Goal: Task Accomplishment & Management: Use online tool/utility

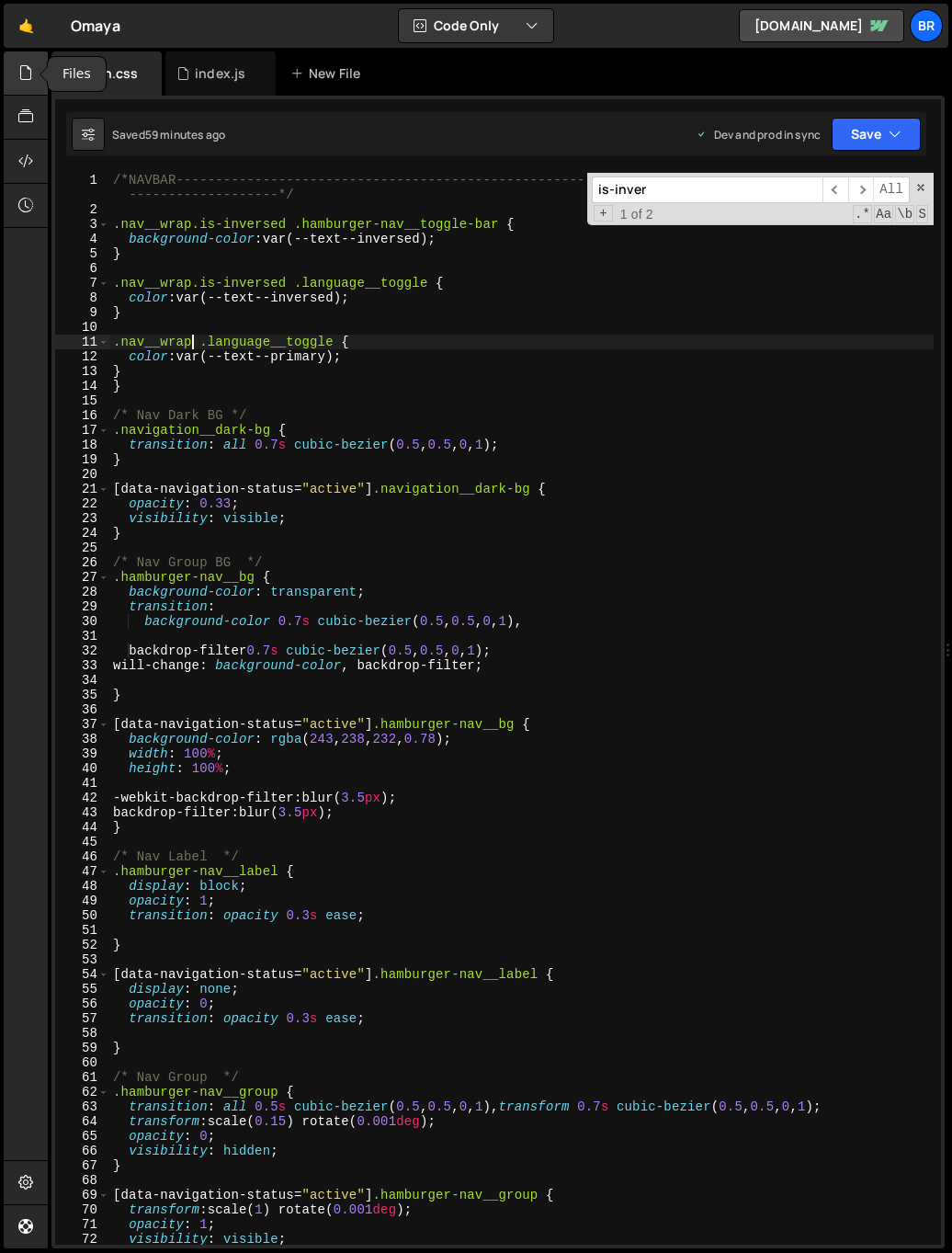
click at [28, 64] on icon at bounding box center [26, 73] width 15 height 21
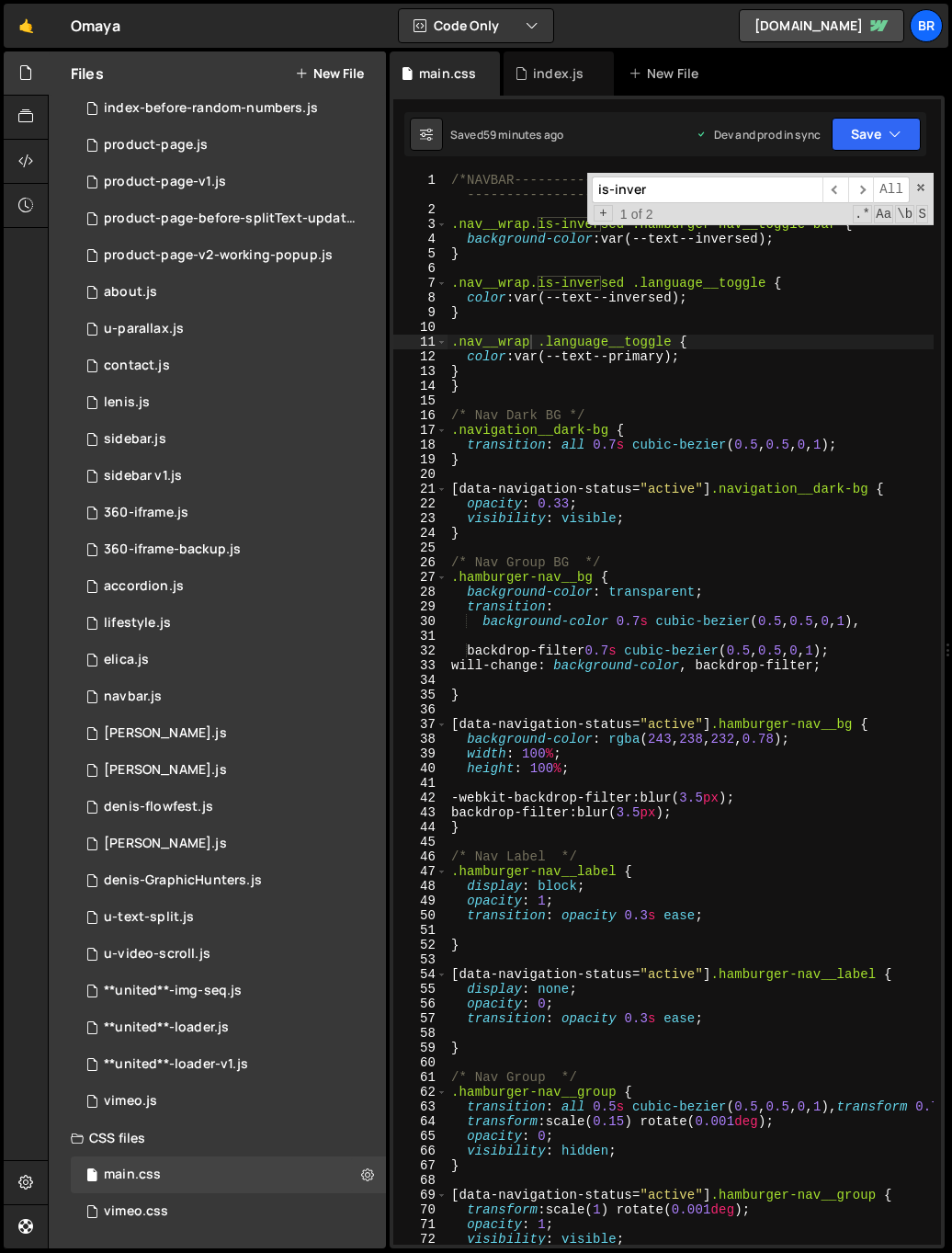
click at [931, 188] on div "is-inver ​ ​ All Replace All + 1 of 2 .* Aa \b S" at bounding box center [760, 199] width 347 height 52
click at [920, 186] on span at bounding box center [921, 187] width 13 height 13
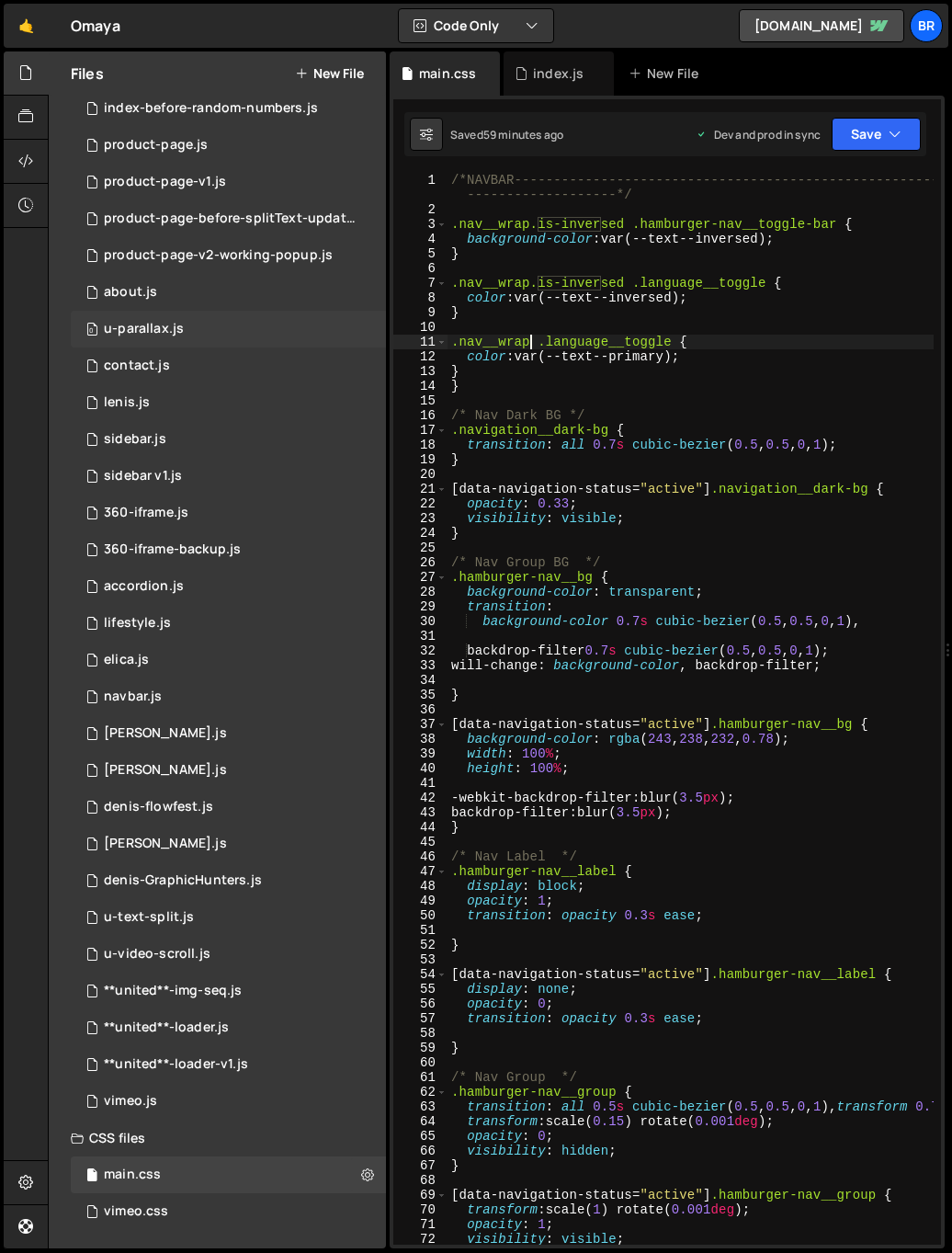
scroll to position [0, 0]
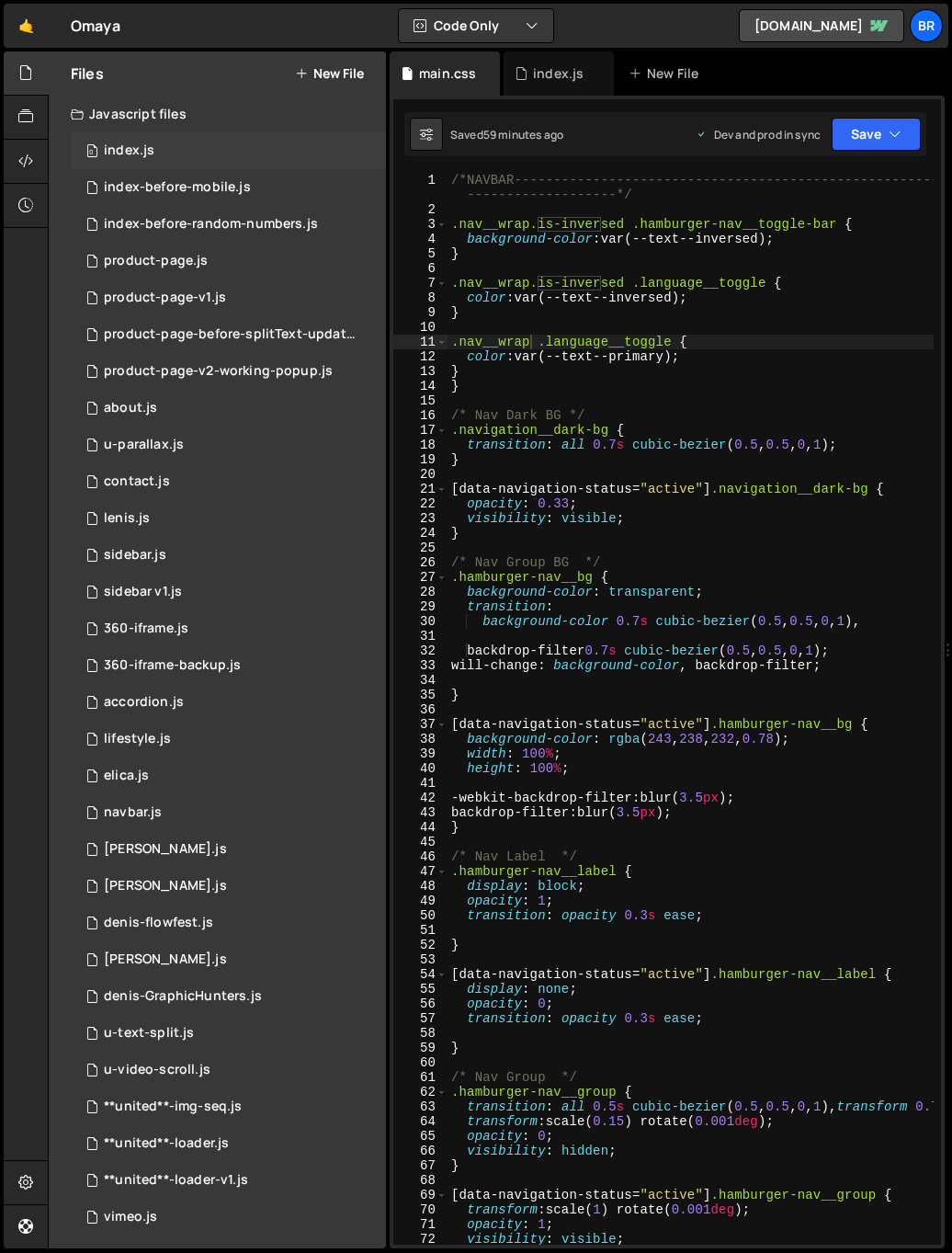
click at [159, 154] on div "0 index.js 0" at bounding box center [228, 150] width 315 height 36
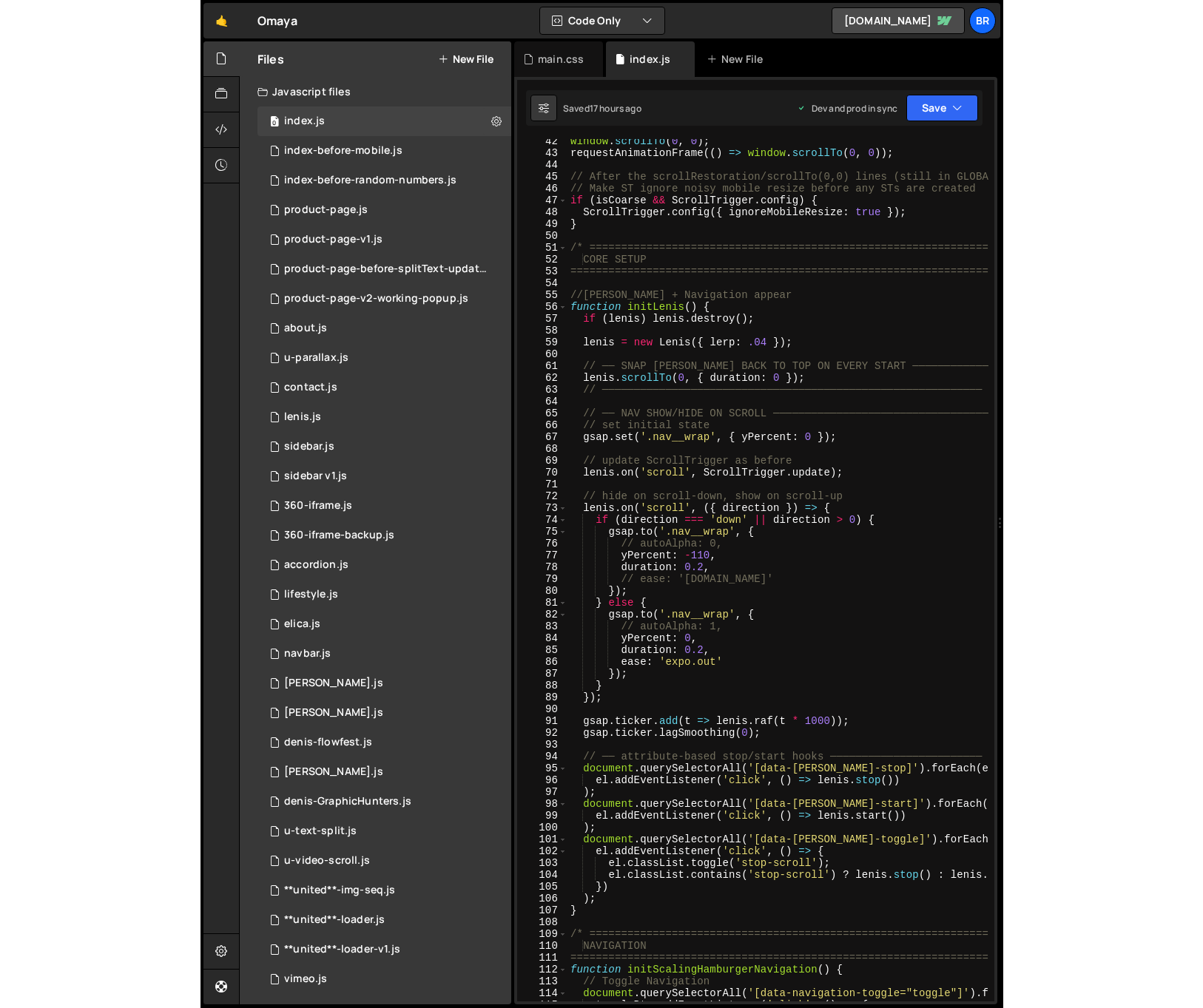
scroll to position [489, 0]
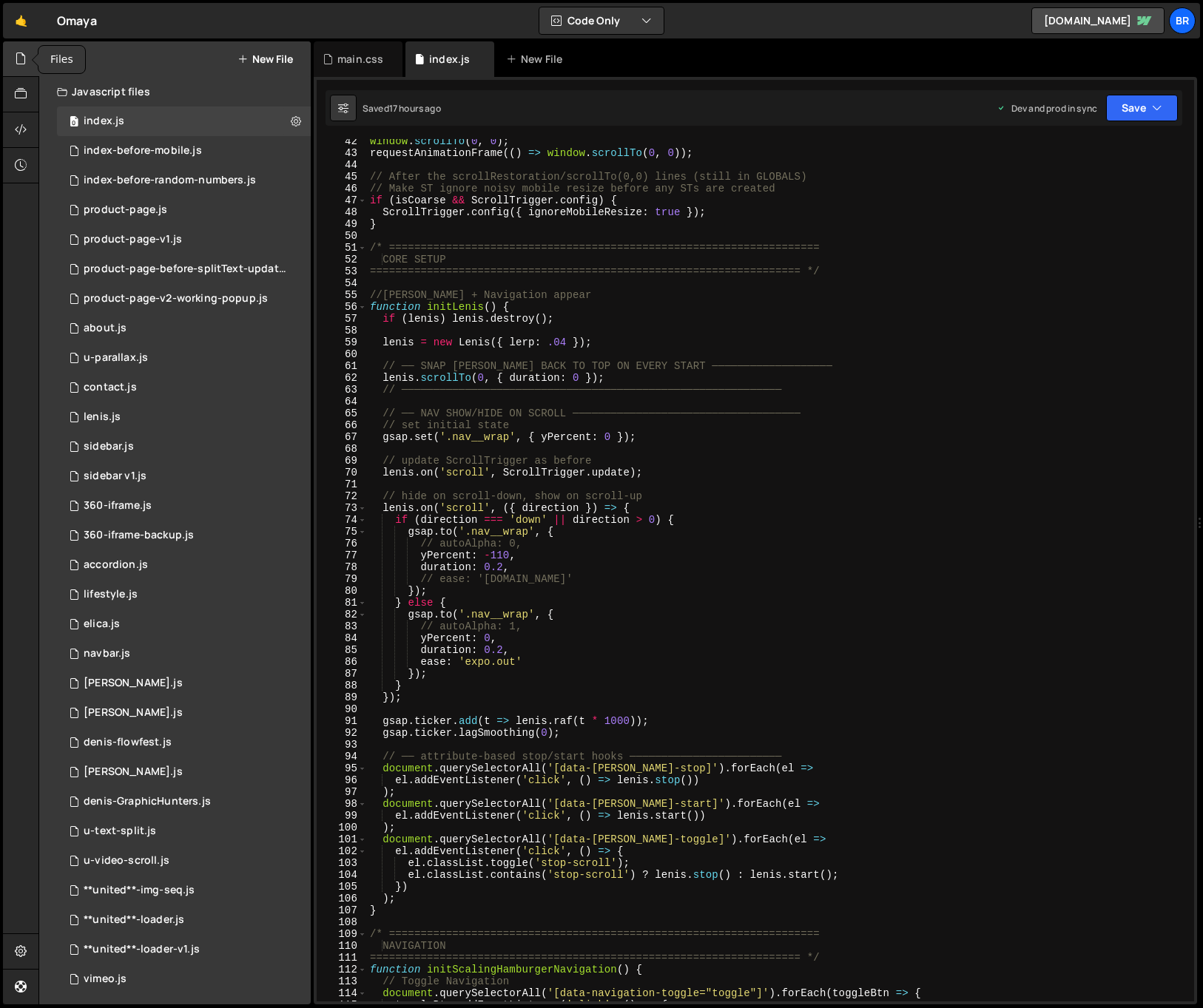
click at [22, 64] on icon at bounding box center [21, 59] width 12 height 17
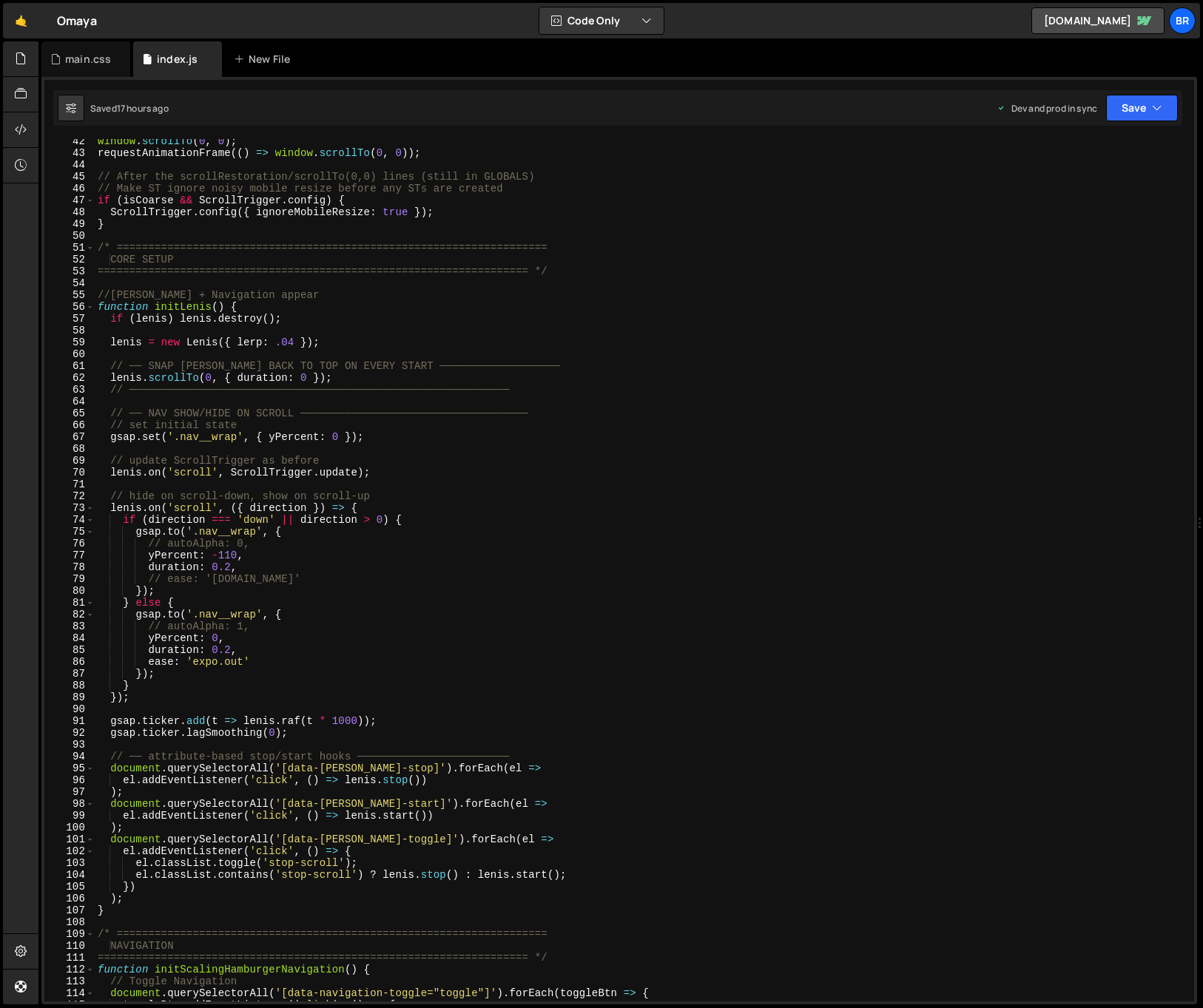
click at [477, 239] on div "window . scrollTo ( 0 , 0 ) ; requestAnimationFrame (( ) => window . scrollTo (…" at bounding box center [641, 578] width 1093 height 886
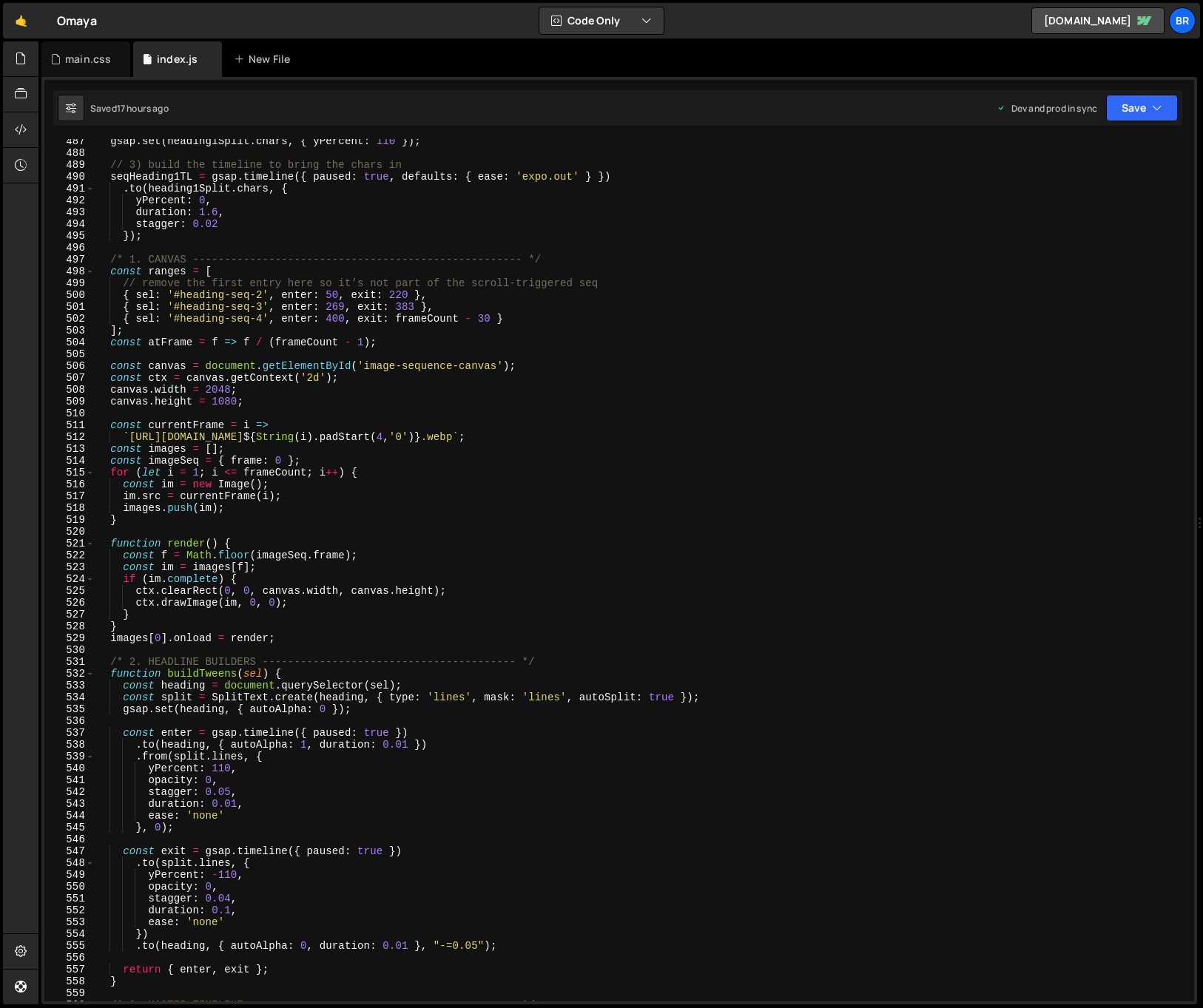
scroll to position [5766, 0]
click at [303, 644] on div "gsap . set ( heading1Split . chars , { yPercent : 110 }) ; // 3) build the time…" at bounding box center [641, 578] width 1093 height 886
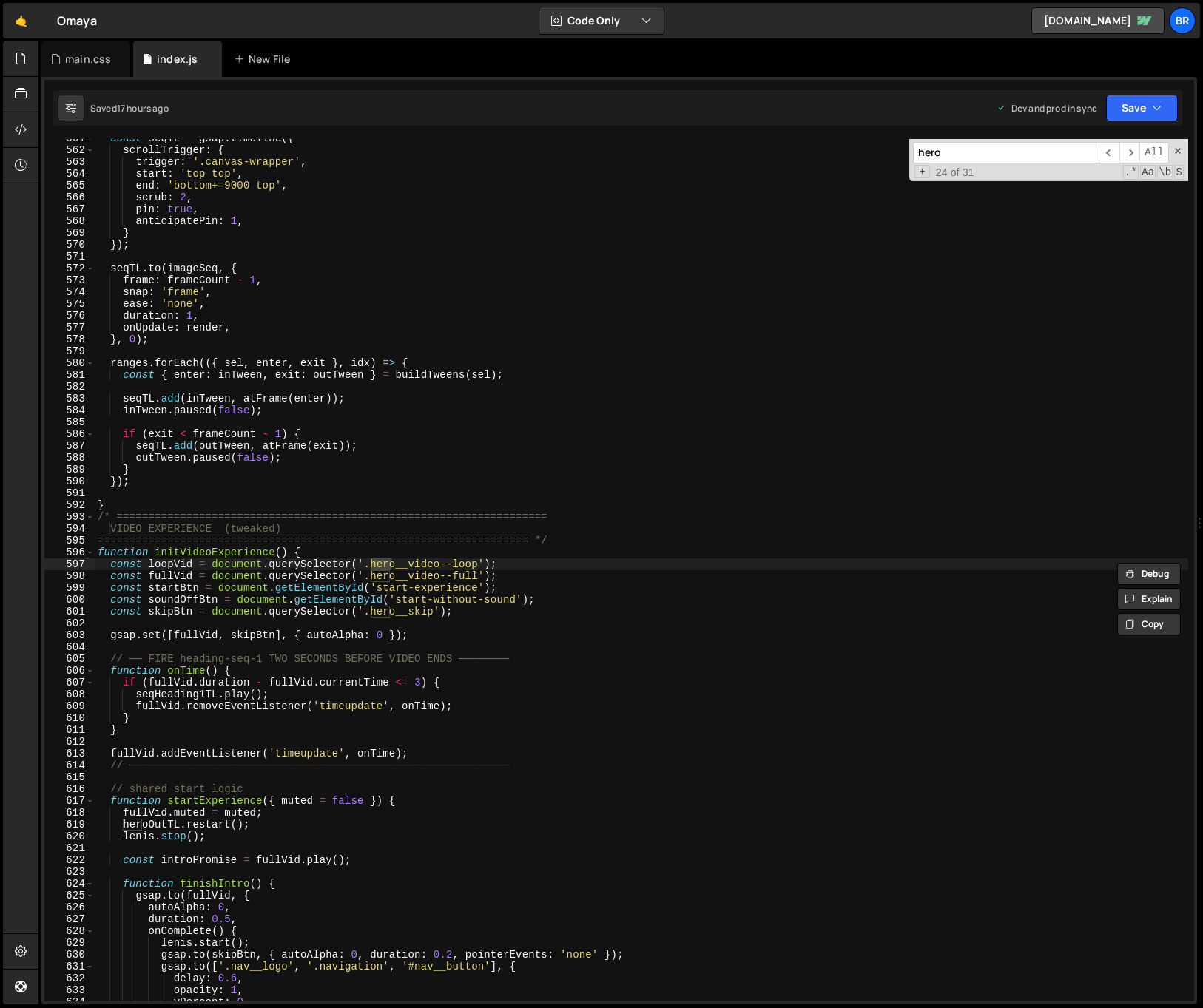
scroll to position [6644, 0]
type input "hero"
click at [766, 152] on span "​" at bounding box center [1109, 153] width 21 height 21
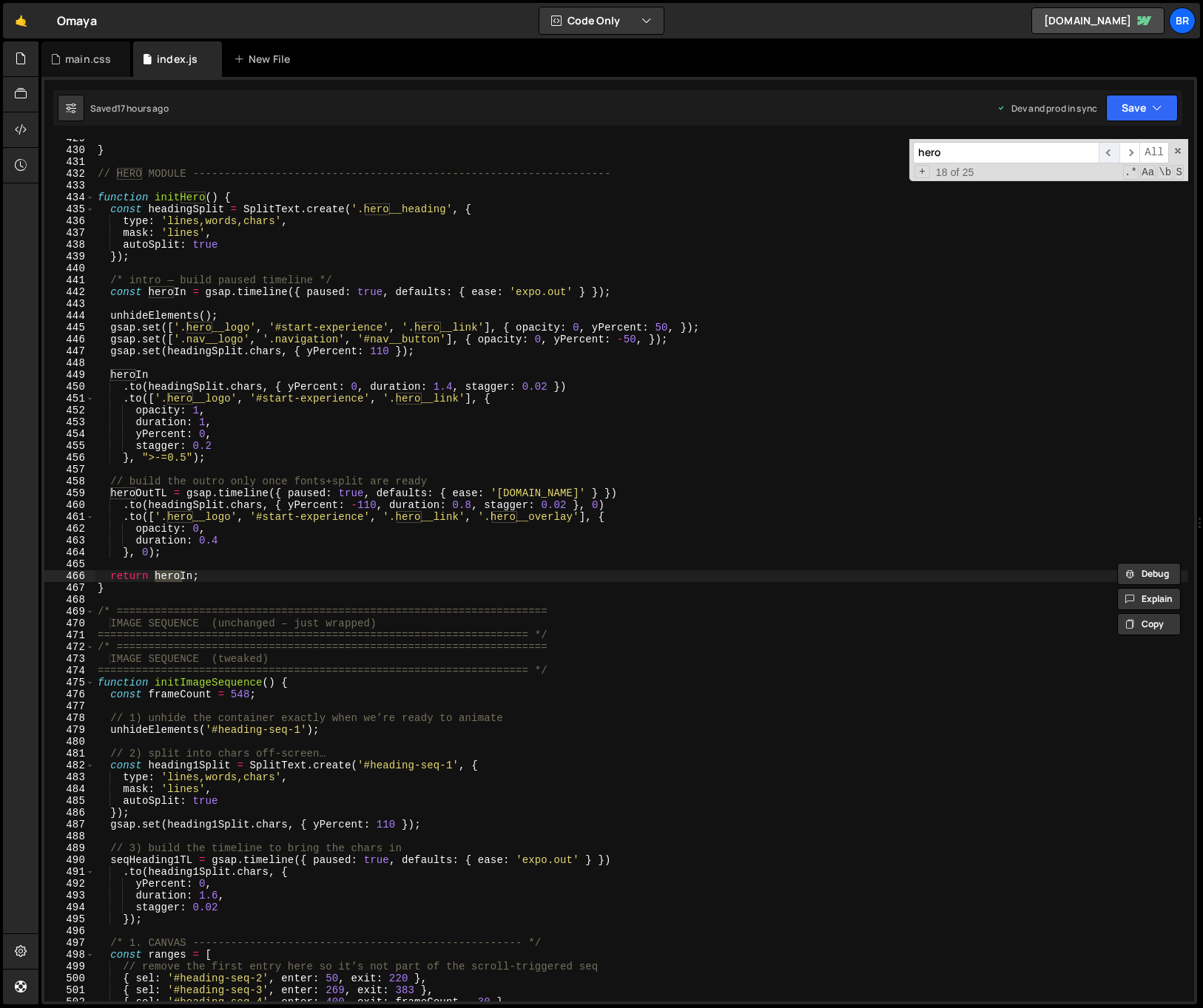
click at [766, 152] on span "​" at bounding box center [1109, 153] width 21 height 21
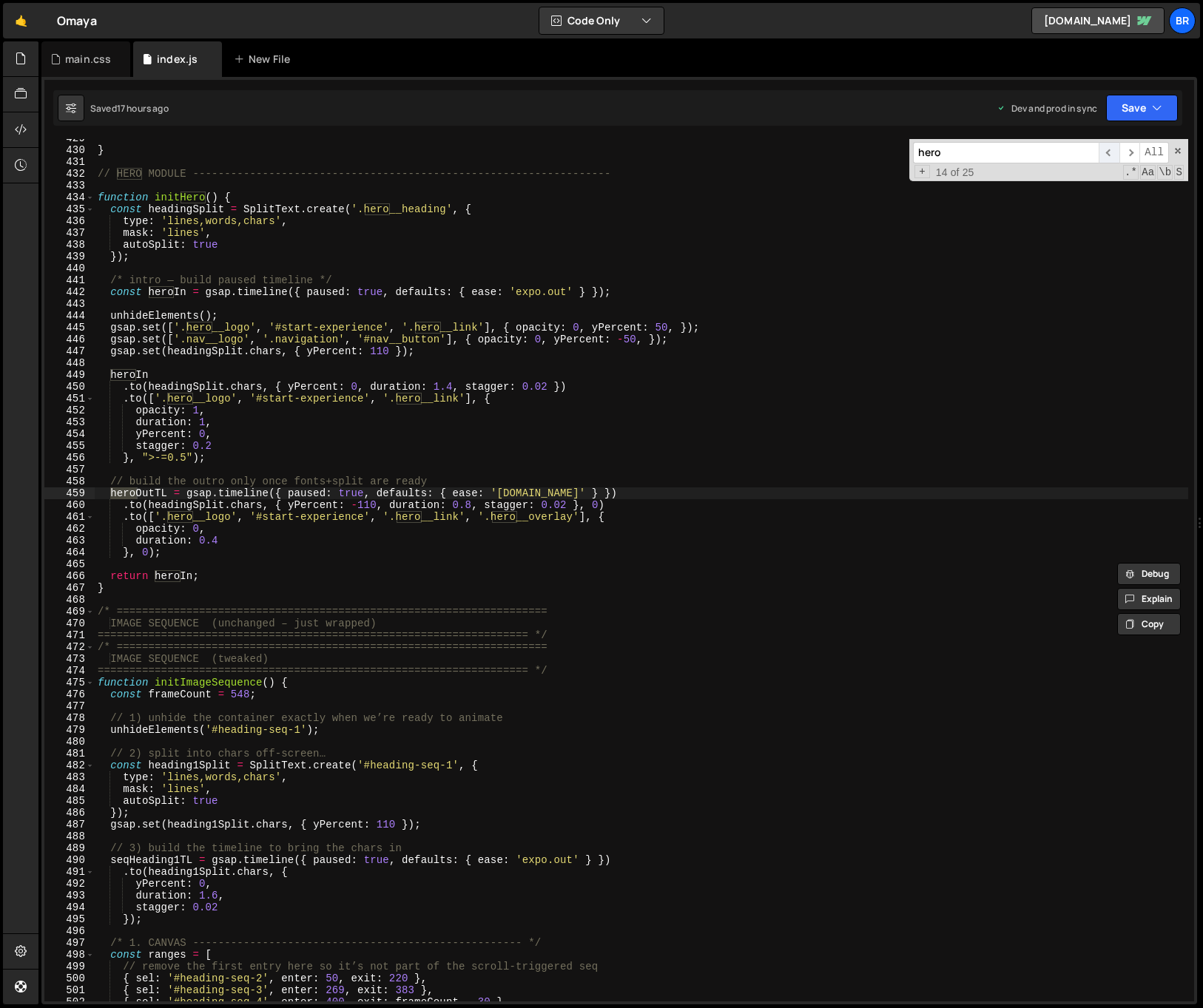
click at [766, 152] on span "​" at bounding box center [1109, 153] width 21 height 21
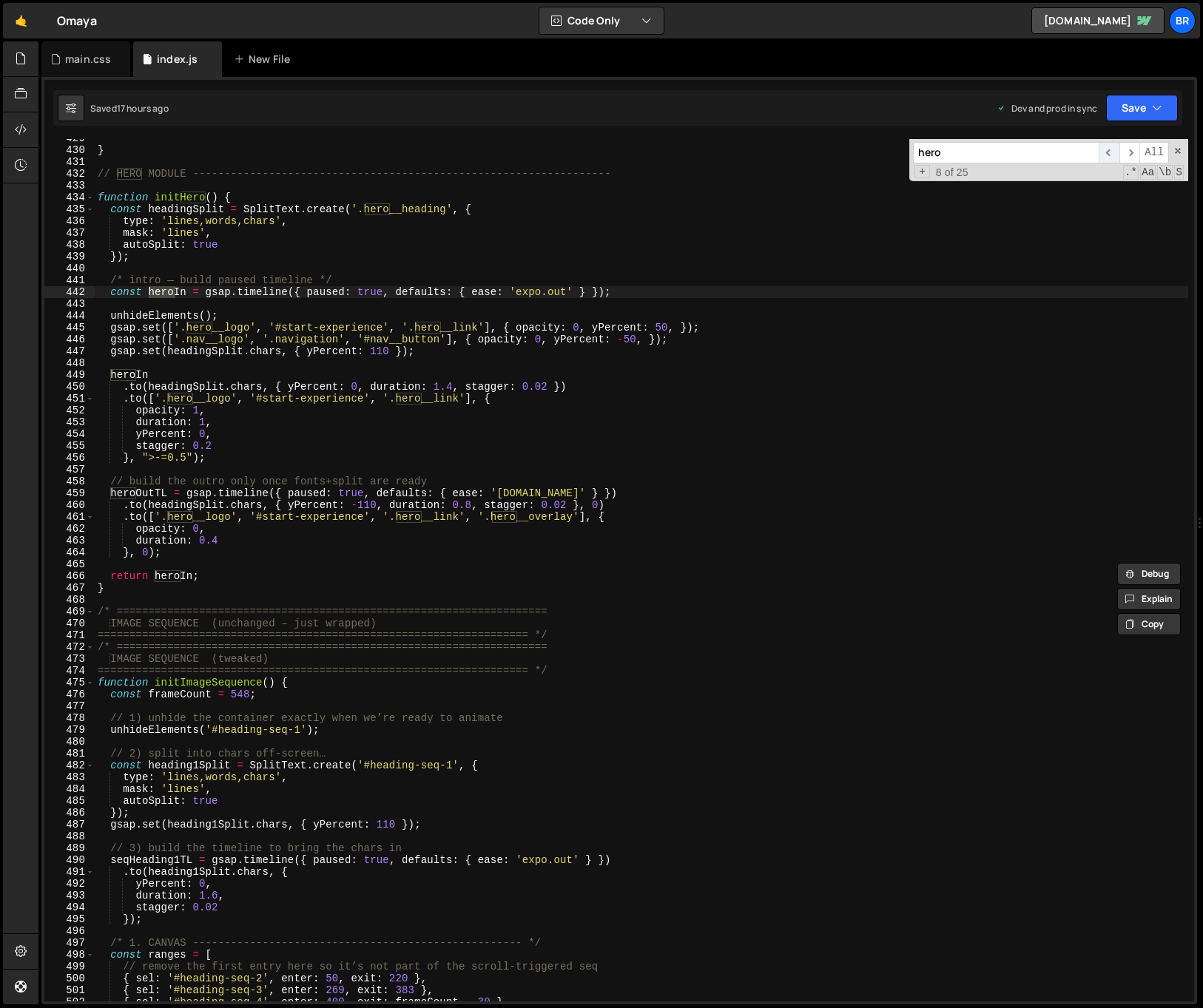
click at [766, 152] on span "​" at bounding box center [1109, 153] width 21 height 21
click at [626, 465] on div "} // HERO MODULE --------------------------------------------------------------…" at bounding box center [641, 575] width 1093 height 886
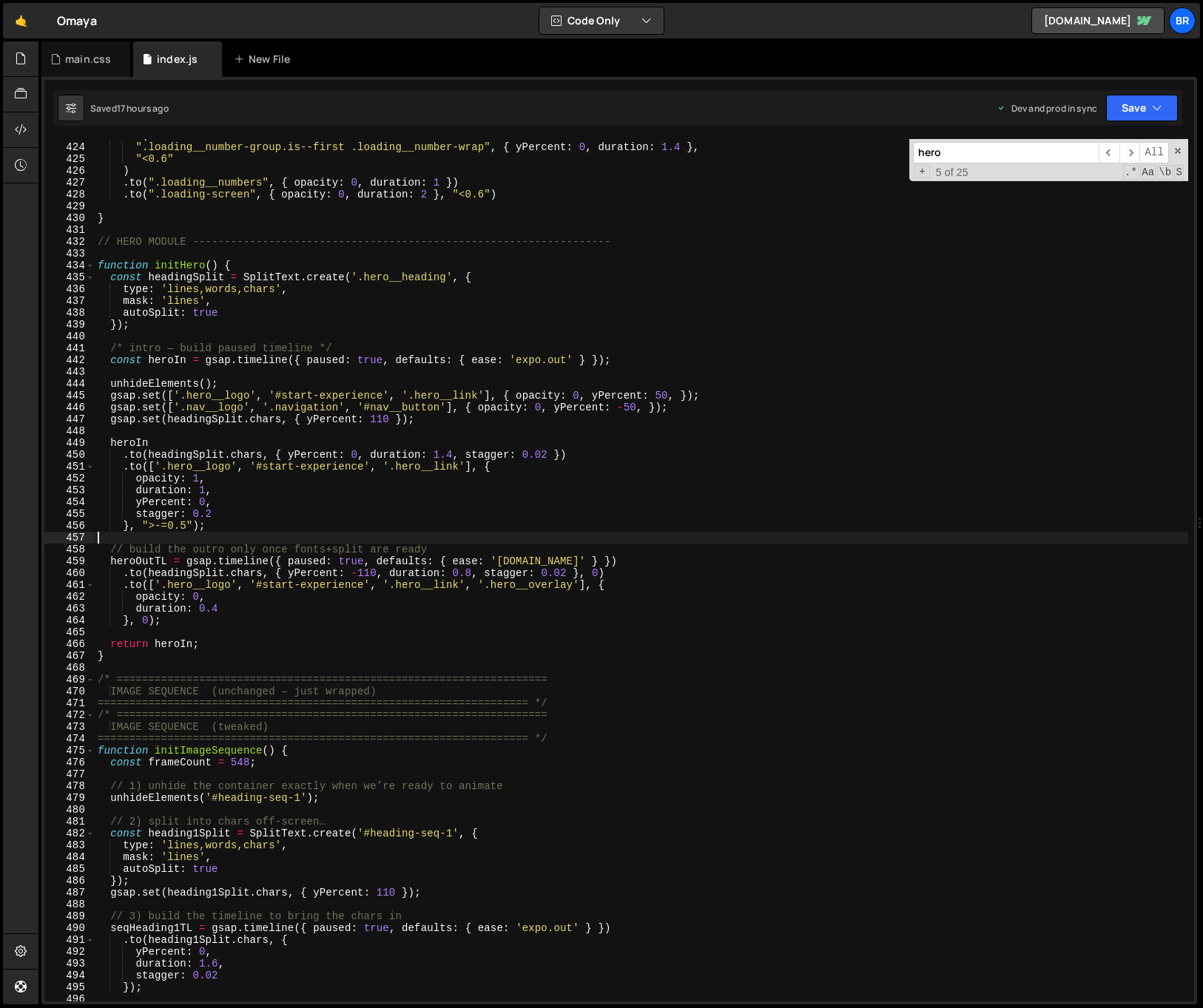
scroll to position [5007, 0]
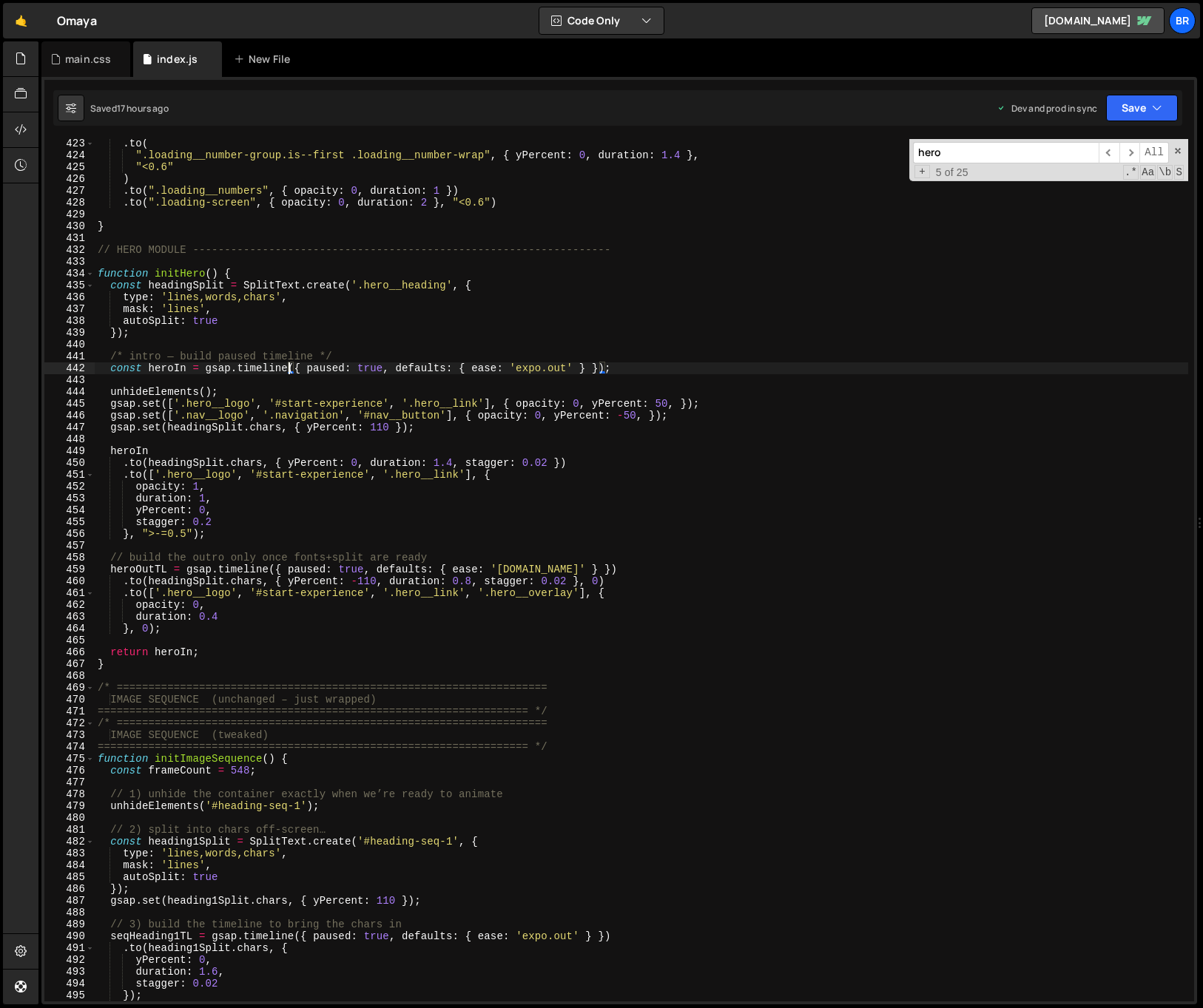
click at [290, 368] on div ". to ( ".loading__number-group.is--first .loading__number-wrap" , { yPercent : …" at bounding box center [641, 580] width 1093 height 886
click at [482, 404] on div ". to ( ".loading__number-group.is--first .loading__number-wrap" , { yPercent : …" at bounding box center [641, 580] width 1093 height 886
paste textarea "nav-lang"
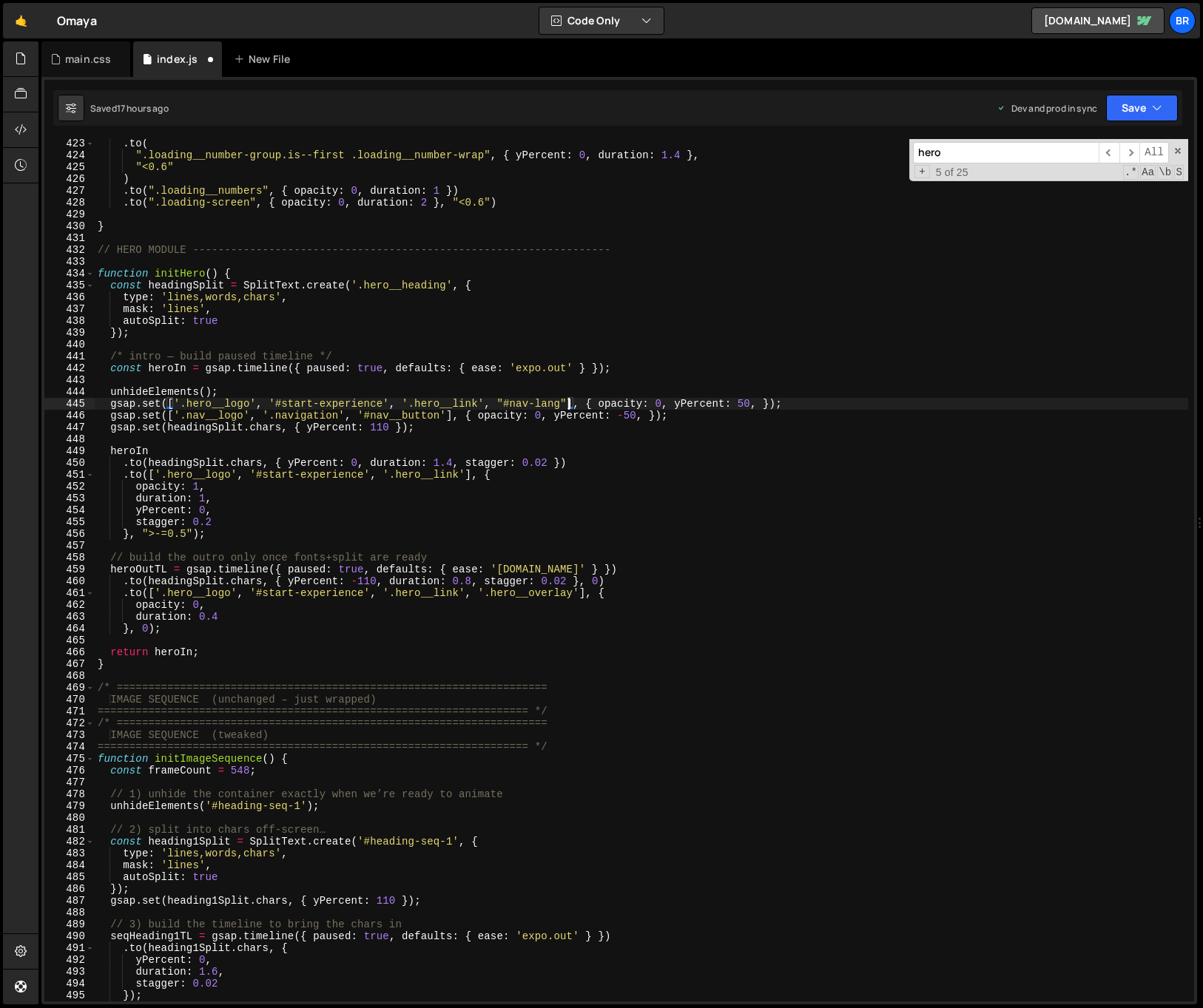
click at [716, 417] on div ". to ( ".loading__number-group.is--first .loading__number-wrap" , { yPercent : …" at bounding box center [641, 580] width 1093 height 886
click at [690, 411] on div ". to ( ".loading__number-group.is--first .loading__number-wrap" , { yPercent : …" at bounding box center [641, 580] width 1093 height 886
drag, startPoint x: 567, startPoint y: 404, endPoint x: 497, endPoint y: 402, distance: 70.0
click at [497, 402] on div ". to ( ".loading__number-group.is--first .loading__number-wrap" , { yPercent : …" at bounding box center [641, 580] width 1093 height 886
click at [446, 416] on div ". to ( ".loading__number-group.is--first .loading__number-wrap" , { yPercent : …" at bounding box center [641, 580] width 1093 height 886
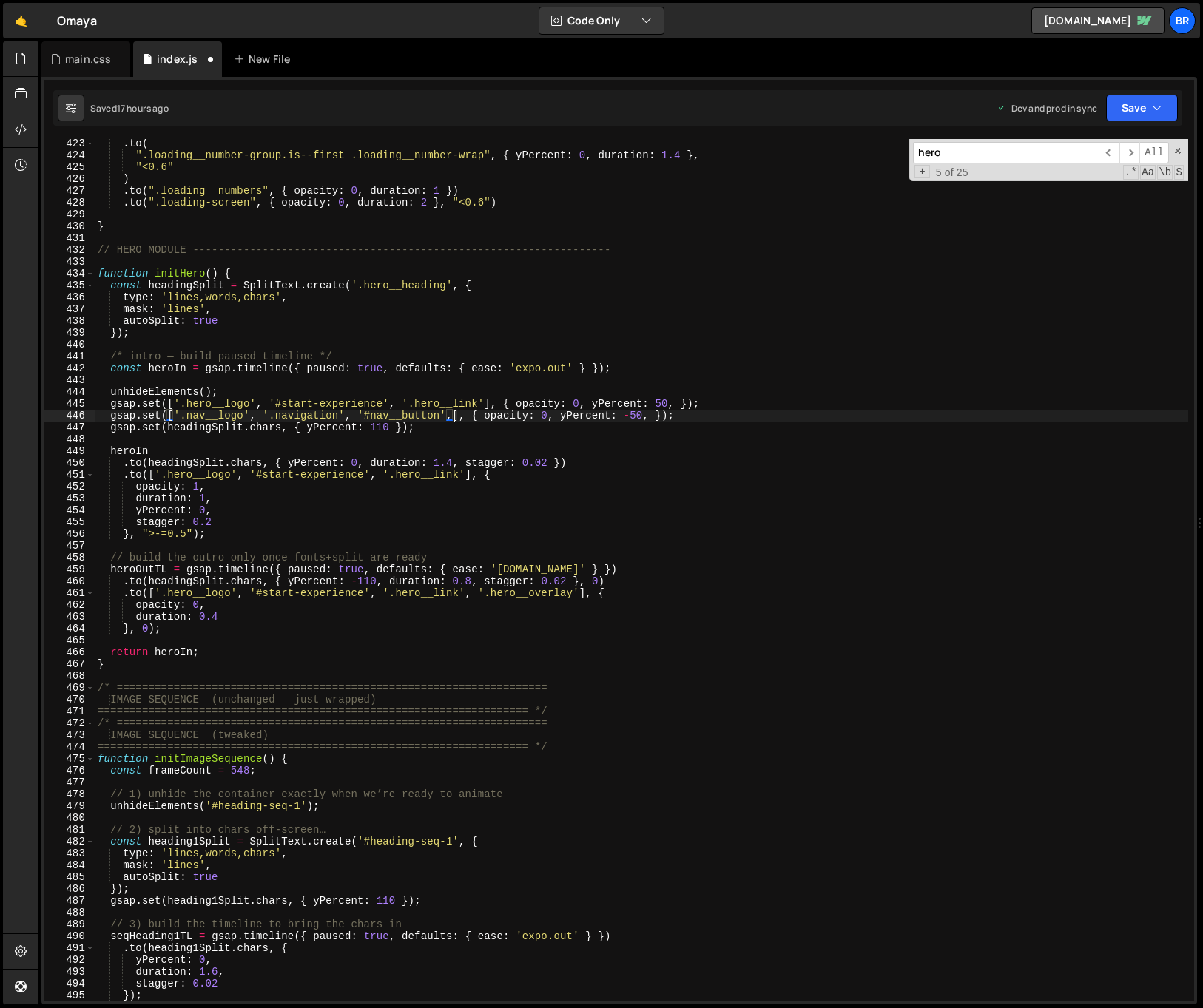
scroll to position [0, 25]
paste textarea ""#nav-lang""
type textarea "gsap.set(['.nav__logo', '.navigation', '#nav__button', "#nav-lang"], { opacity:…"
click at [570, 441] on div ". to ( ".loading__number-group.is--first .loading__number-wrap" , { yPercent : …" at bounding box center [641, 580] width 1093 height 886
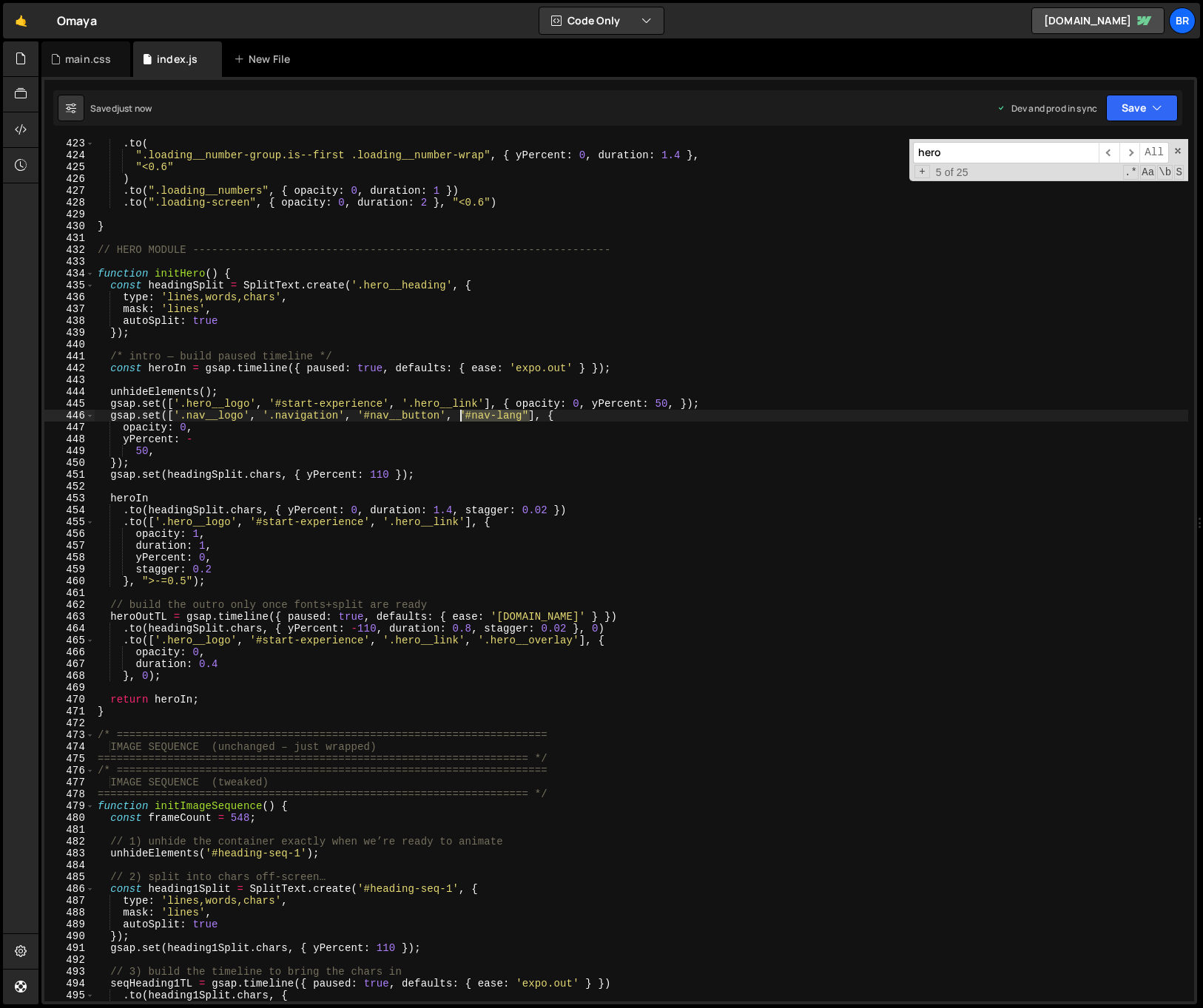
drag, startPoint x: 529, startPoint y: 415, endPoint x: 463, endPoint y: 414, distance: 66.0
click at [462, 414] on div ". to ( ".loading__number-group.is--first .loading__number-wrap" , { yPercent : …" at bounding box center [641, 580] width 1093 height 886
click at [244, 520] on div ". to ( ".loading__number-group.is--first .loading__number-wrap" , { yPercent : …" at bounding box center [641, 580] width 1093 height 886
paste textarea ""#nav-lang""
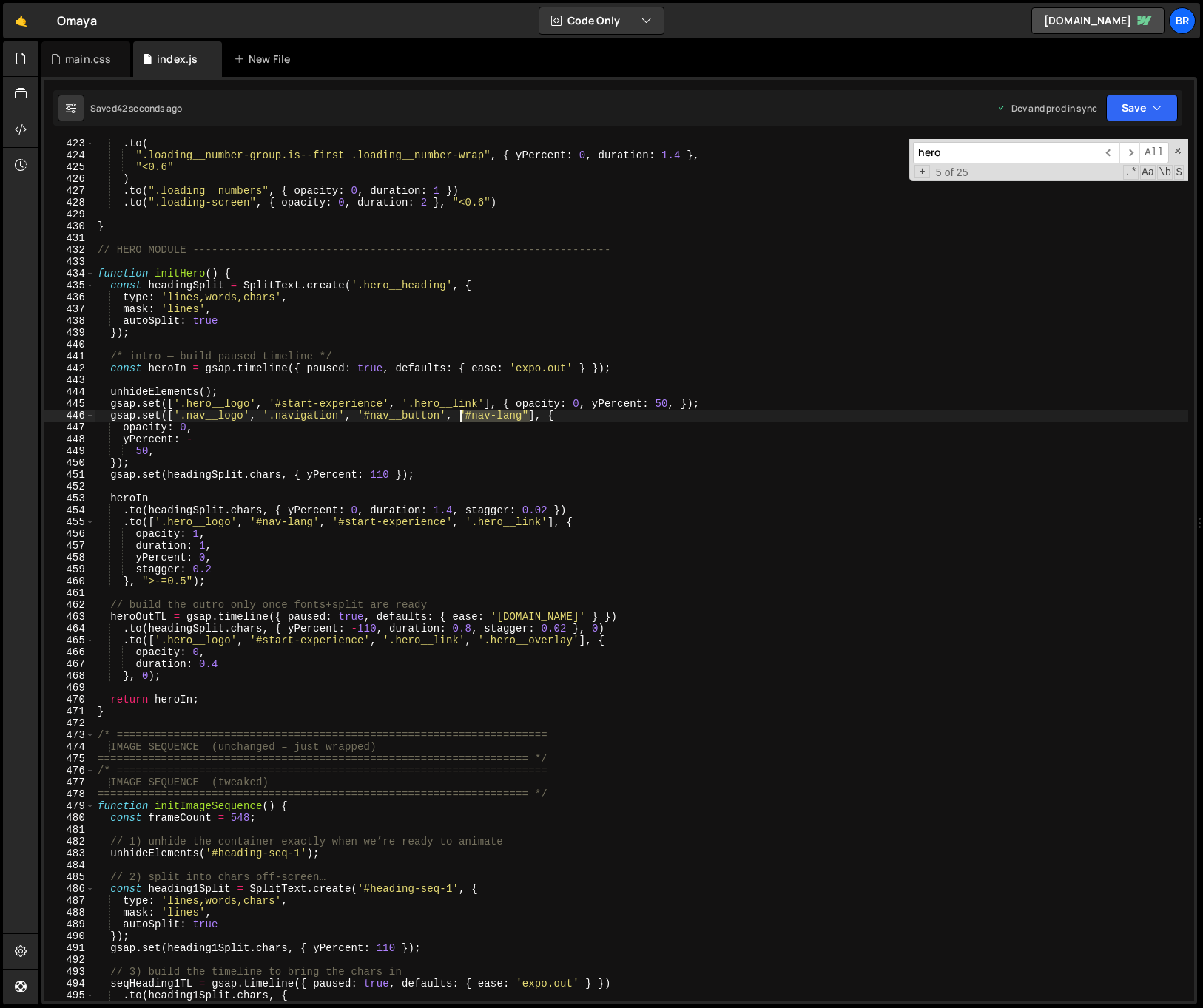
drag, startPoint x: 532, startPoint y: 413, endPoint x: 461, endPoint y: 414, distance: 71.0
click at [461, 414] on div ". to ( ".loading__number-group.is--first .loading__number-wrap" , { yPercent : …" at bounding box center [641, 580] width 1093 height 886
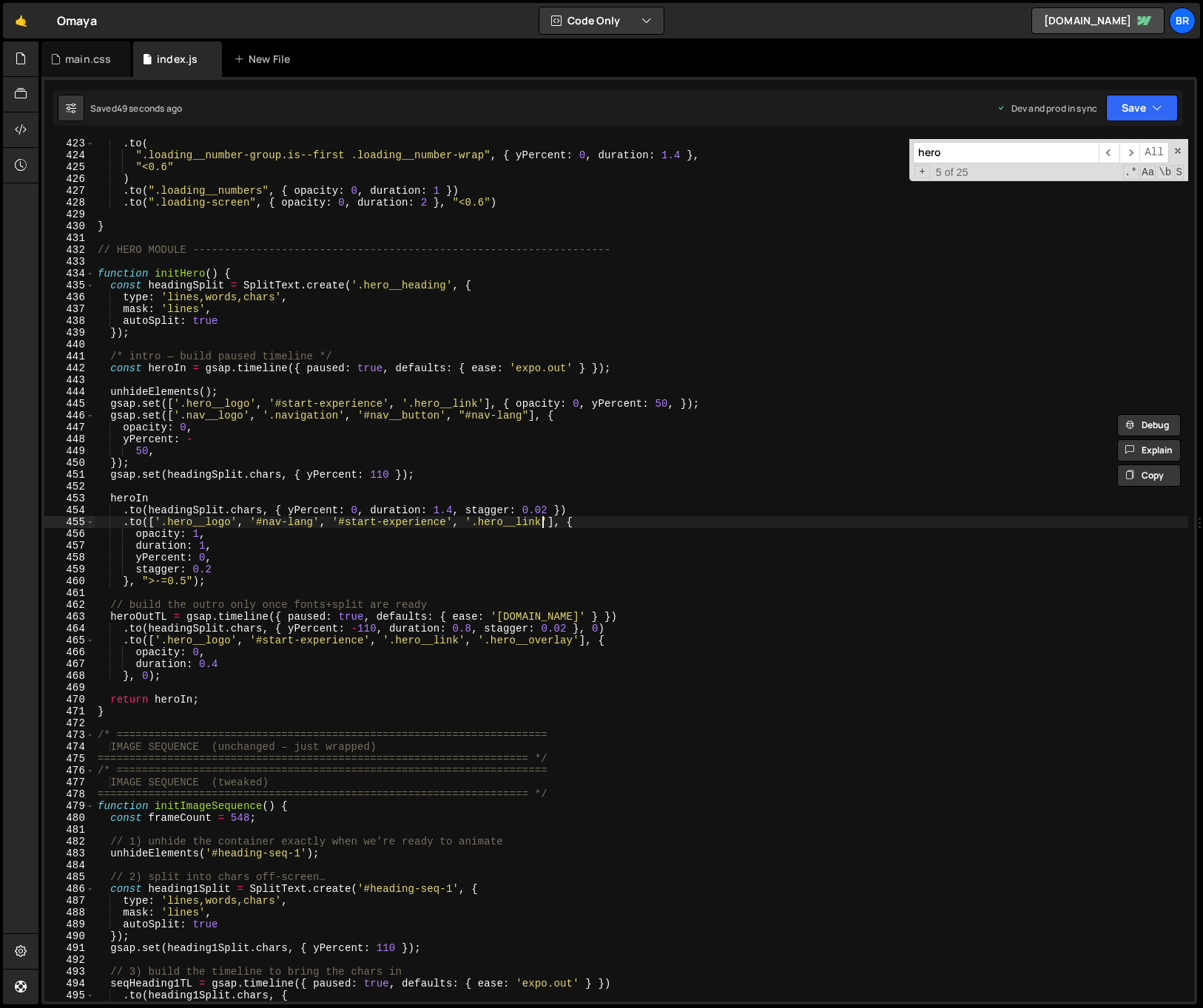
click at [545, 524] on div ". to ( ".loading__number-group.is--first .loading__number-wrap" , { yPercent : …" at bounding box center [641, 580] width 1093 height 886
drag, startPoint x: 325, startPoint y: 524, endPoint x: 255, endPoint y: 523, distance: 70.0
click at [254, 523] on div ". to ( ".loading__number-group.is--first .loading__number-wrap" , { yPercent : …" at bounding box center [641, 580] width 1093 height 886
drag, startPoint x: 327, startPoint y: 520, endPoint x: 270, endPoint y: 525, distance: 57.2
click at [252, 519] on div ". to ( ".loading__number-group.is--first .loading__number-wrap" , { yPercent : …" at bounding box center [641, 580] width 1093 height 886
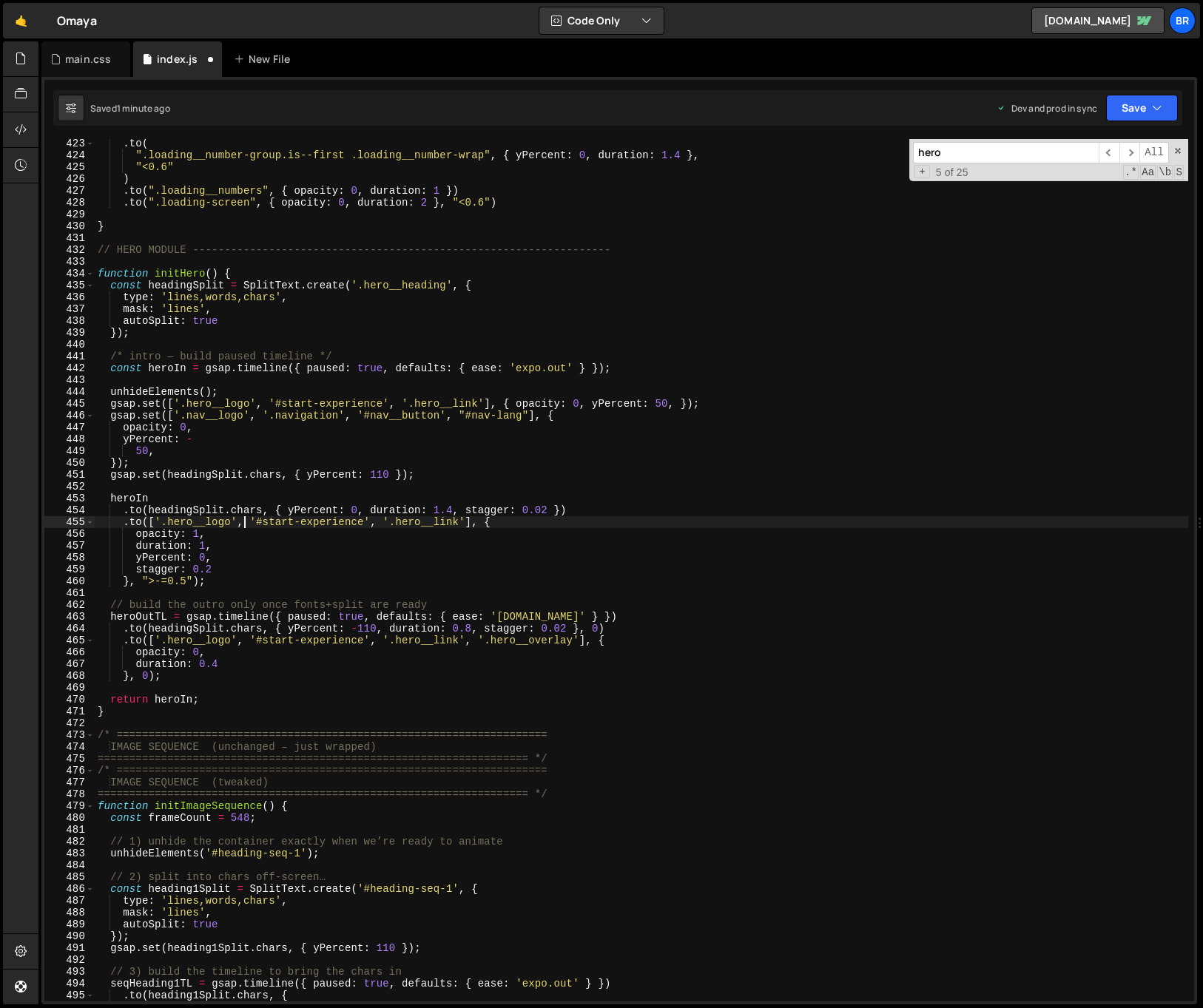
click at [354, 641] on div ". to ( ".loading__number-group.is--first .loading__number-wrap" , { yPercent : …" at bounding box center [641, 580] width 1093 height 886
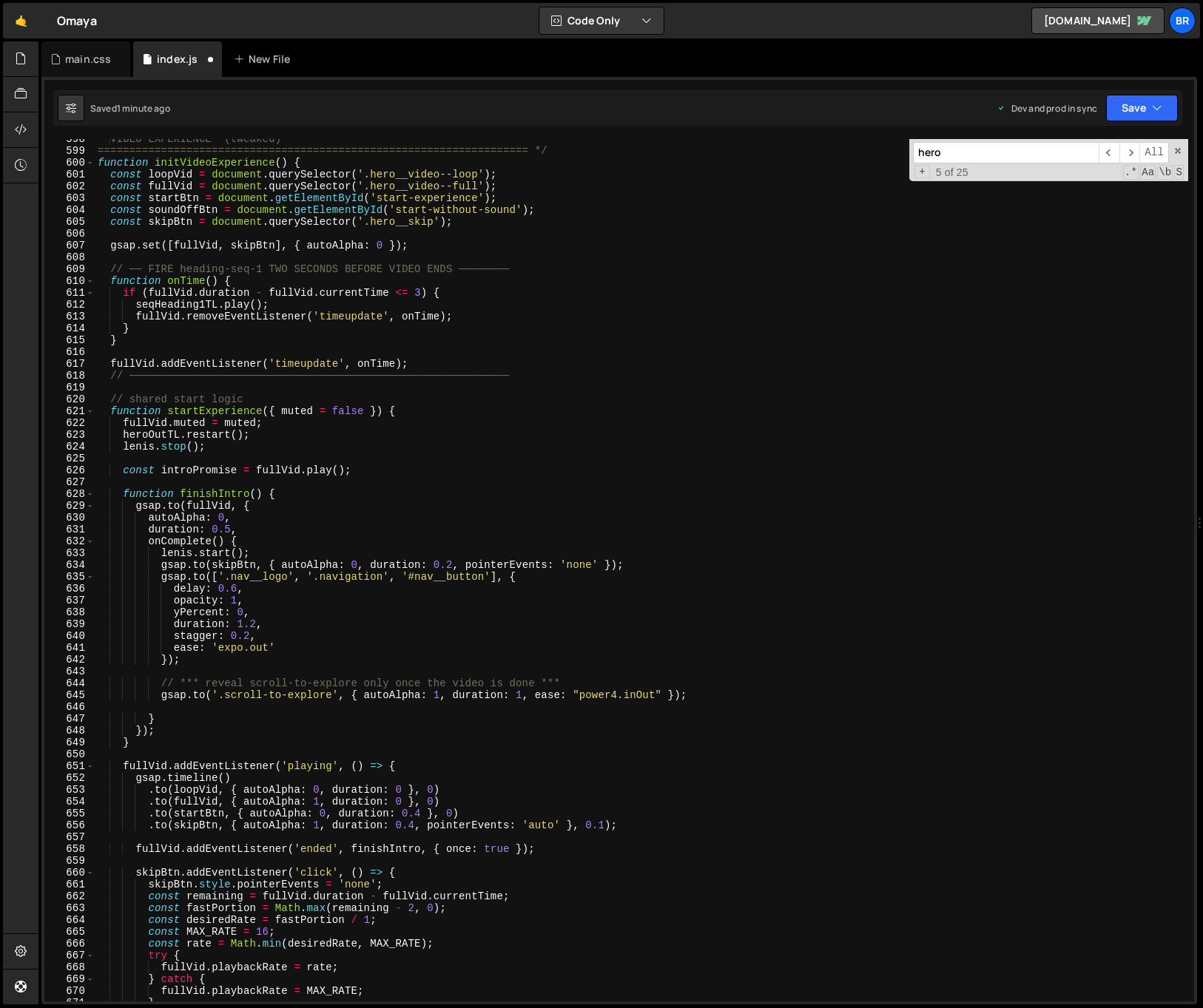
scroll to position [7081, 0]
click at [488, 578] on div "VIDEO EXPERIENCE (tweaked) ====================================================…" at bounding box center [641, 576] width 1093 height 886
click at [314, 576] on div "VIDEO EXPERIENCE (tweaked) ====================================================…" at bounding box center [641, 576] width 1093 height 886
click at [306, 575] on div "VIDEO EXPERIENCE (tweaked) ====================================================…" at bounding box center [641, 576] width 1093 height 886
paste textarea "#nav-lang','"
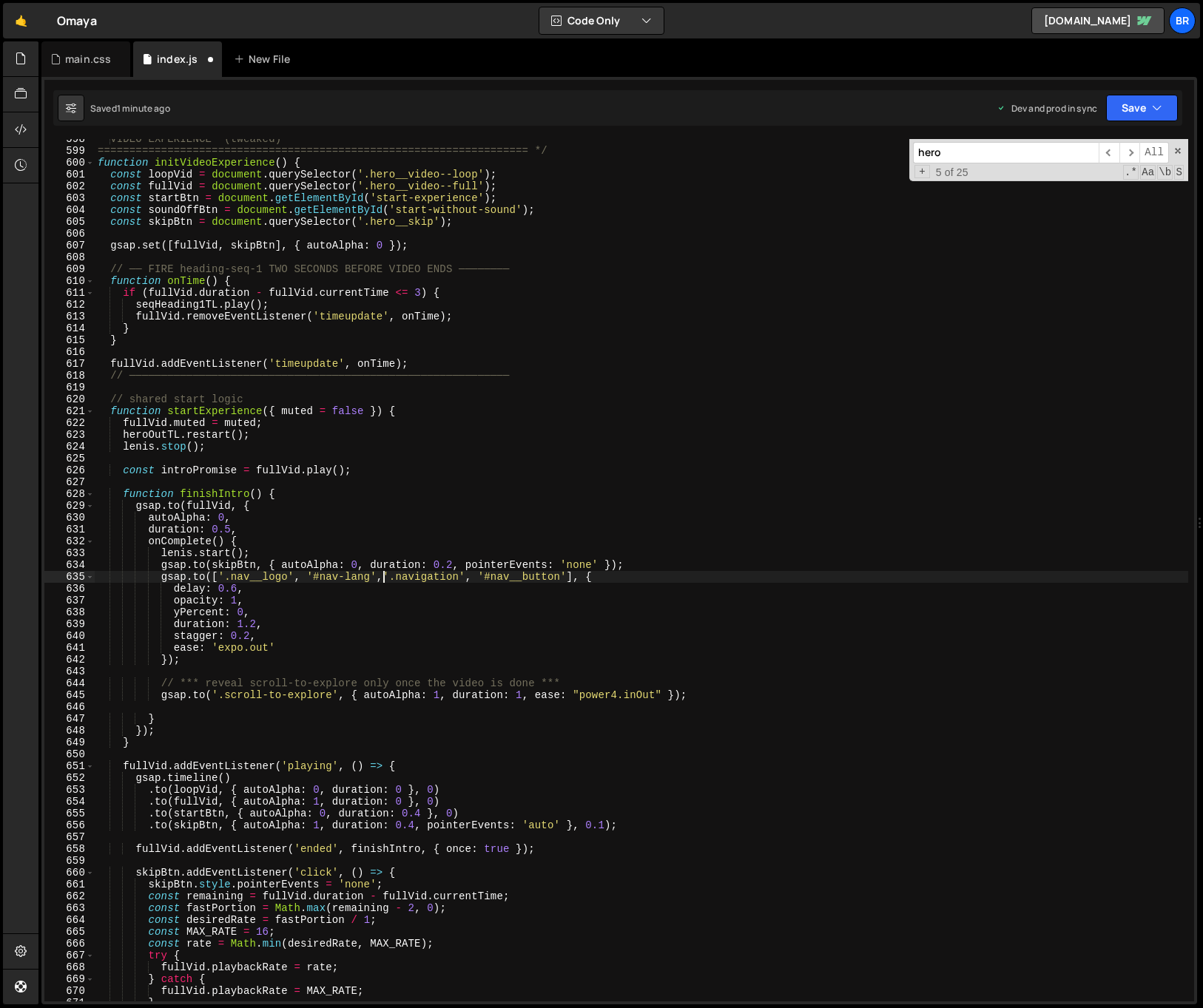
type textarea "[DOMAIN_NAME](['.nav__logo', '#nav-lang', '.navigation', '#nav__button'], {"
